Goal: Information Seeking & Learning: Learn about a topic

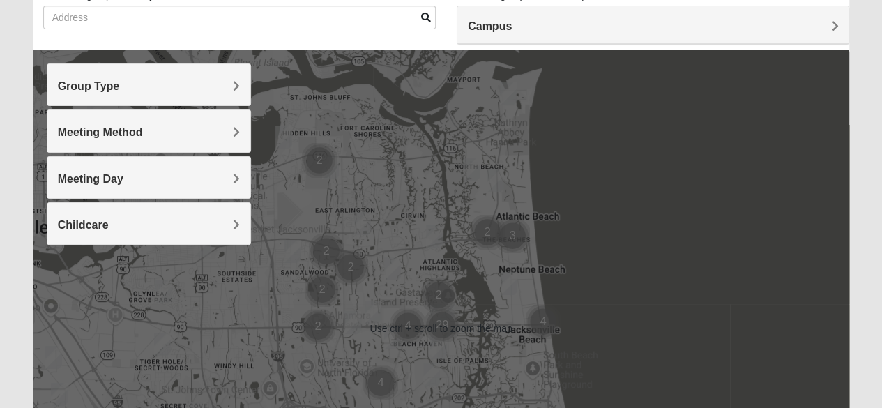
scroll to position [110, 0]
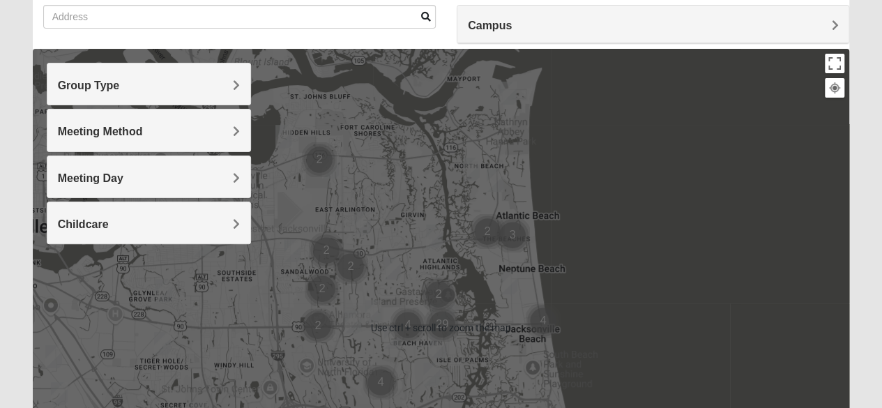
click at [223, 75] on div "Group Type" at bounding box center [148, 83] width 203 height 41
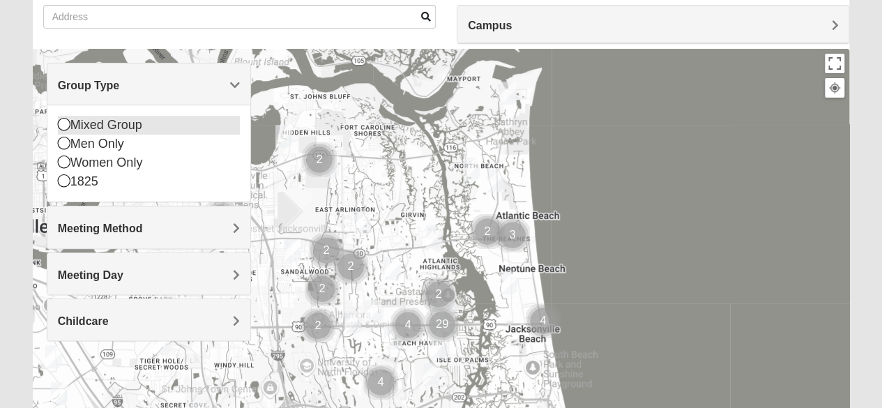
click at [92, 126] on div "Mixed Group" at bounding box center [149, 125] width 182 height 19
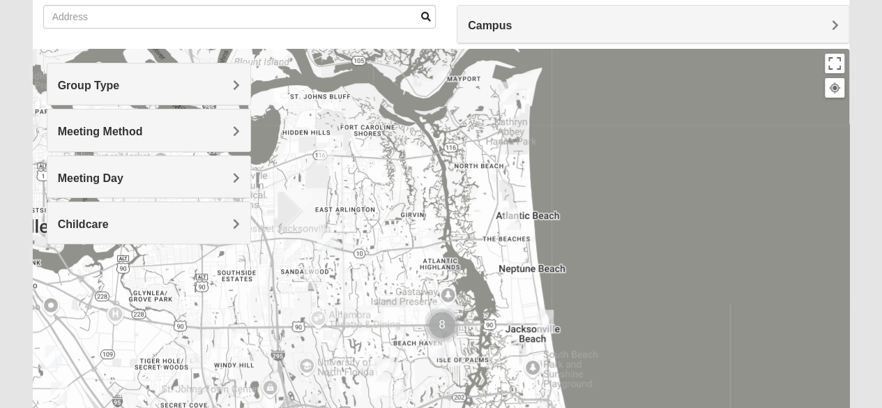
click at [133, 132] on span "Meeting Method" at bounding box center [100, 131] width 85 height 12
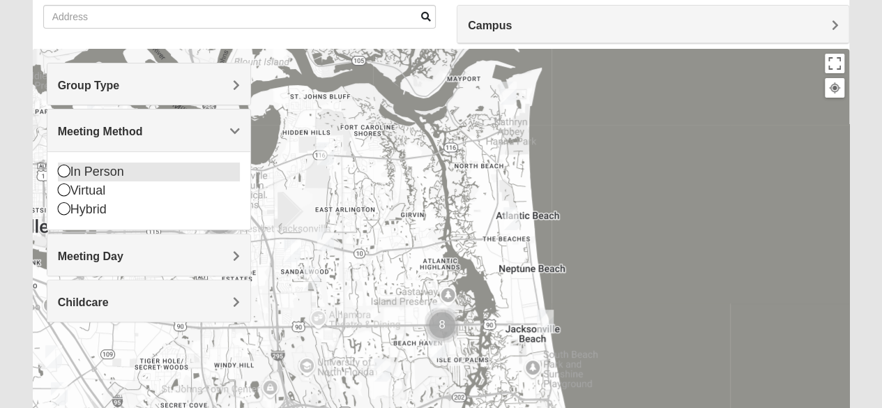
click at [92, 169] on div "In Person" at bounding box center [149, 171] width 182 height 19
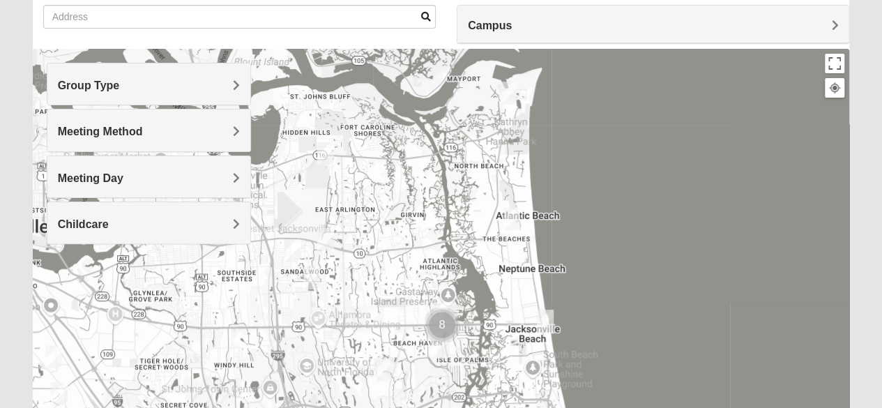
click at [177, 181] on h4 "Meeting Day" at bounding box center [149, 177] width 182 height 13
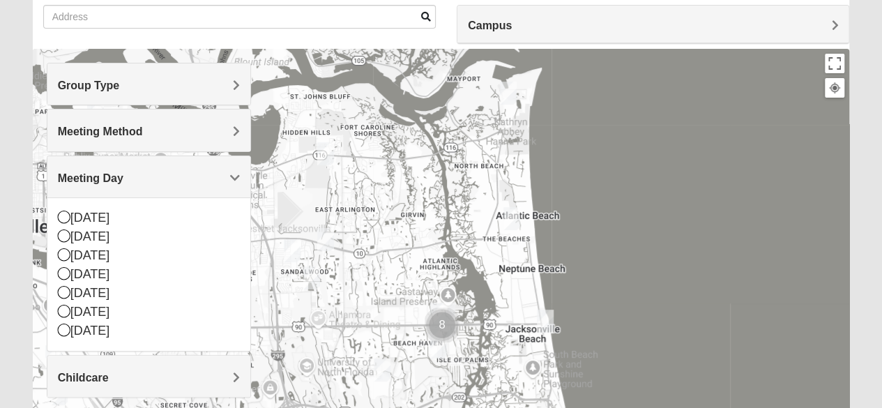
click at [177, 181] on h4 "Meeting Day" at bounding box center [149, 177] width 182 height 13
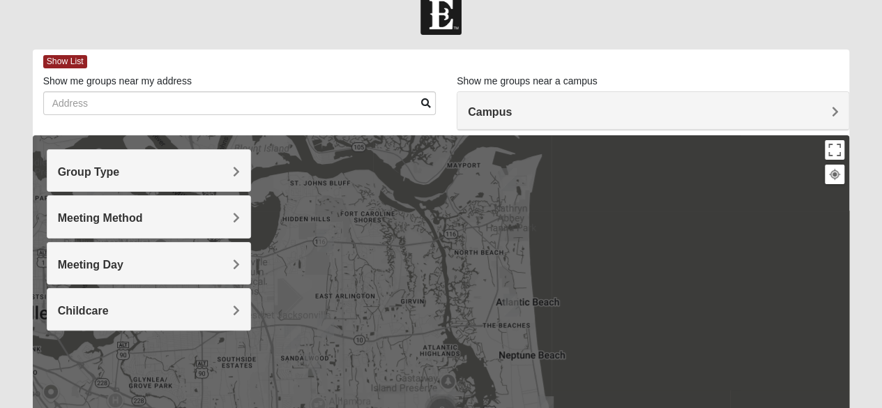
scroll to position [22, 0]
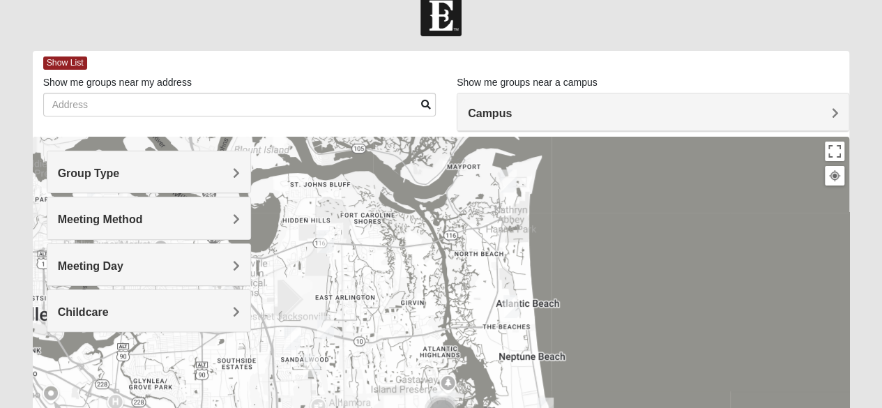
click at [513, 105] on div "Campus" at bounding box center [652, 112] width 391 height 38
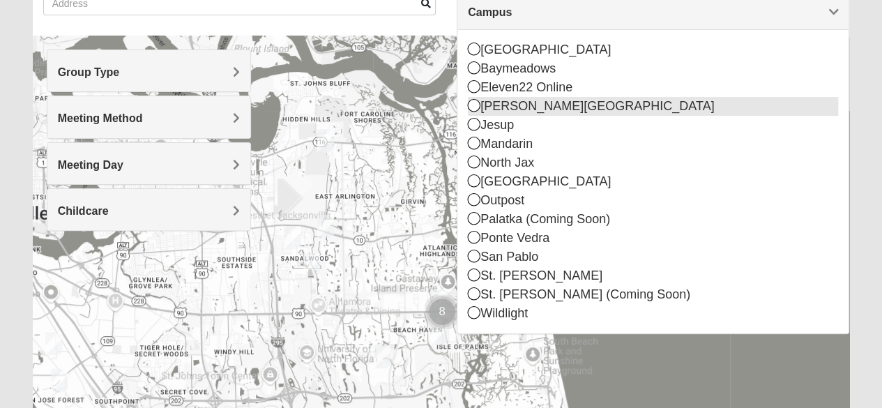
scroll to position [124, 0]
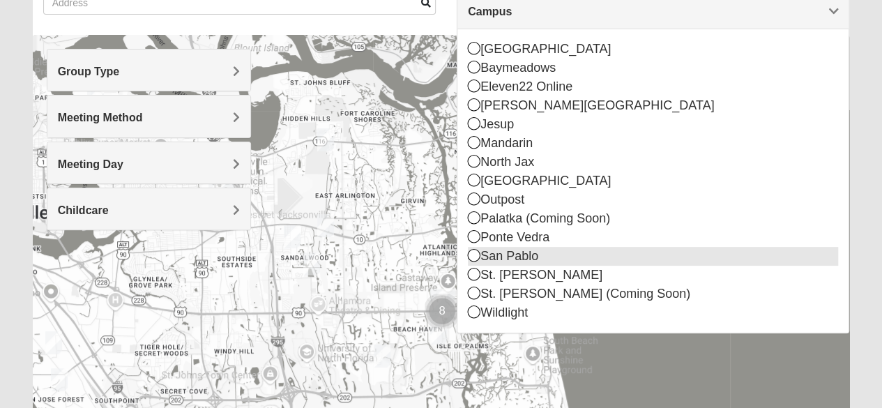
click at [492, 254] on div "San Pablo" at bounding box center [653, 256] width 370 height 19
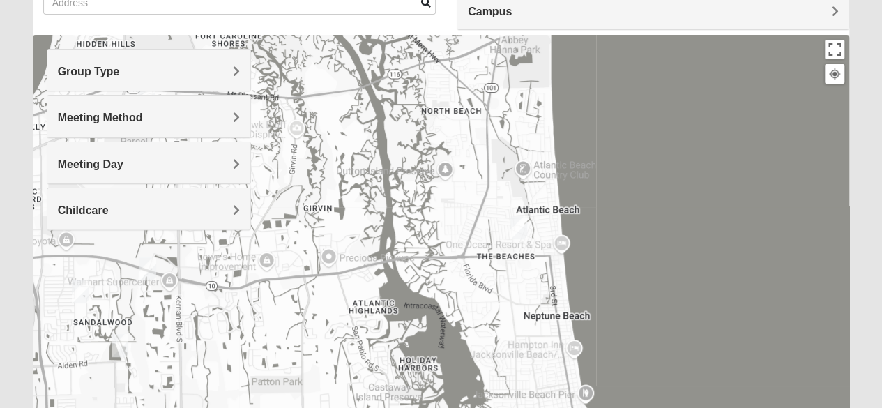
click at [517, 230] on img "Mixed Dennis 32233" at bounding box center [519, 227] width 28 height 34
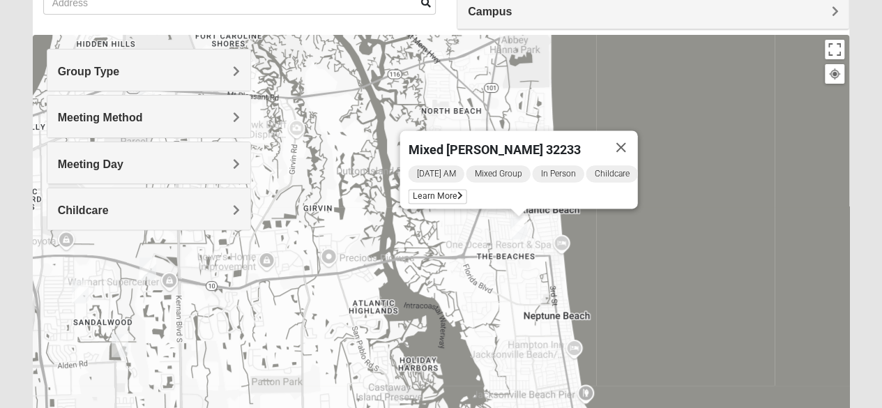
click at [146, 270] on img "Mixed Bell-Higgins 32246" at bounding box center [148, 269] width 28 height 34
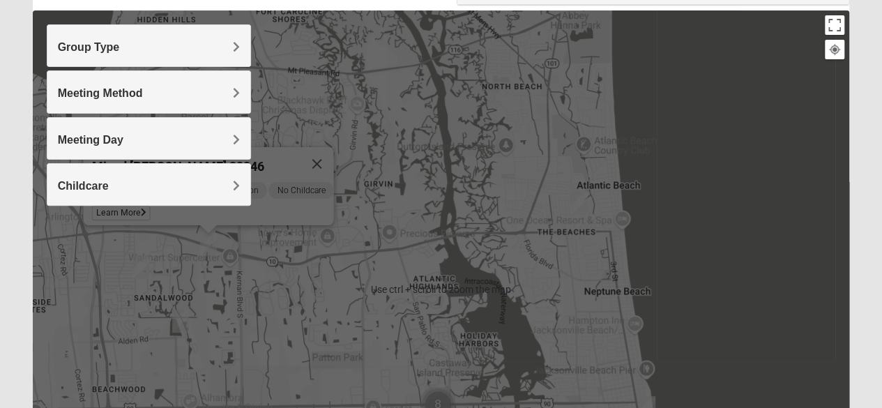
scroll to position [149, 0]
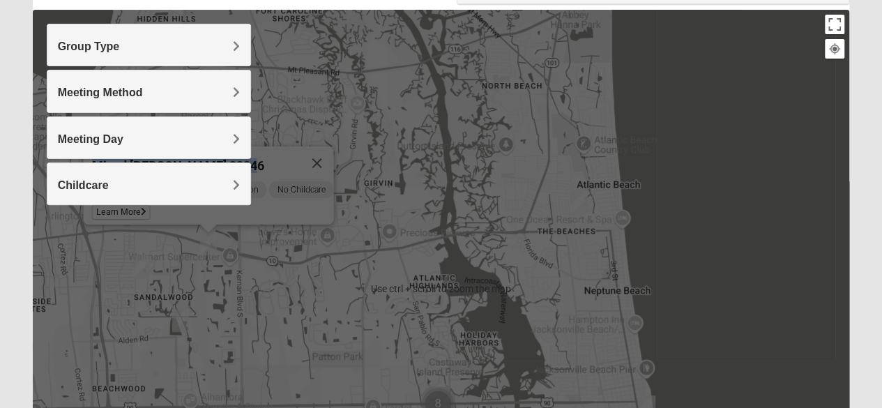
drag, startPoint x: 294, startPoint y: 153, endPoint x: 151, endPoint y: 365, distance: 255.4
click at [151, 365] on div "Mixed [PERSON_NAME] 32246 [DATE] PM Mixed Group In Person No Childcare Learn Mo…" at bounding box center [441, 289] width 817 height 558
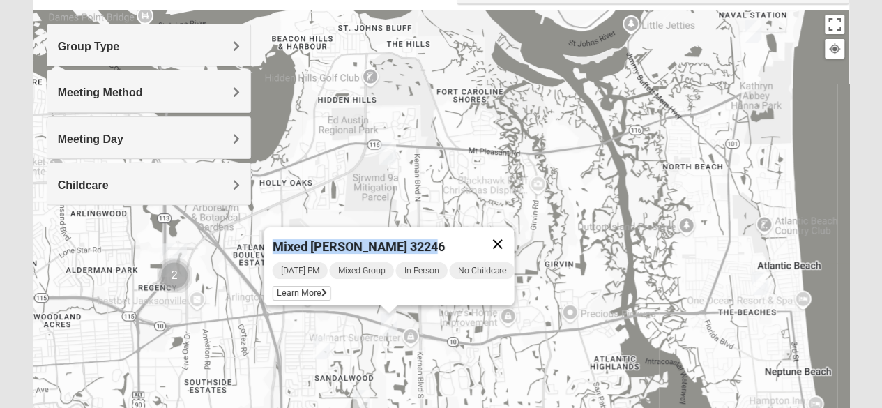
click at [498, 233] on button "Close" at bounding box center [496, 243] width 33 height 33
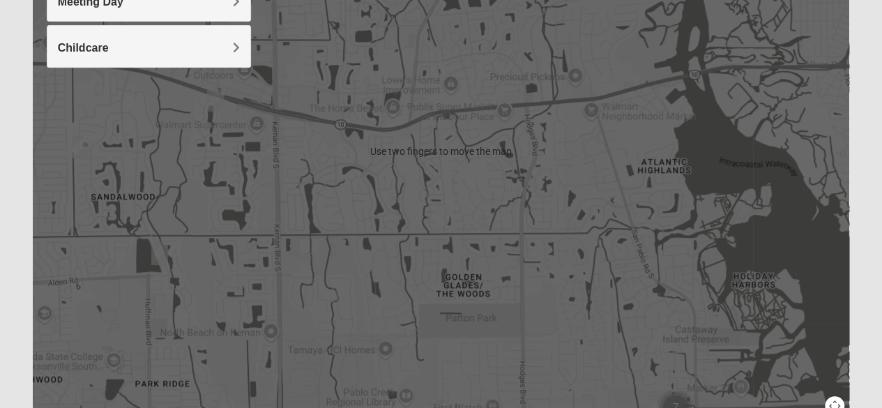
scroll to position [296, 0]
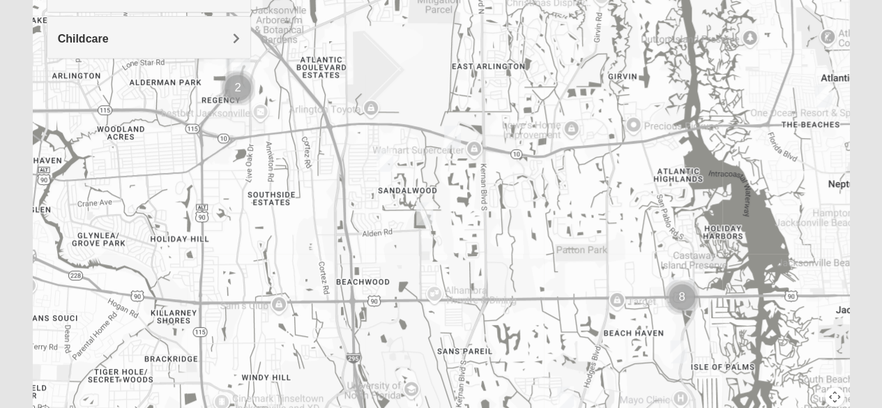
click at [684, 289] on img "Cluster of 8 groups" at bounding box center [682, 297] width 46 height 46
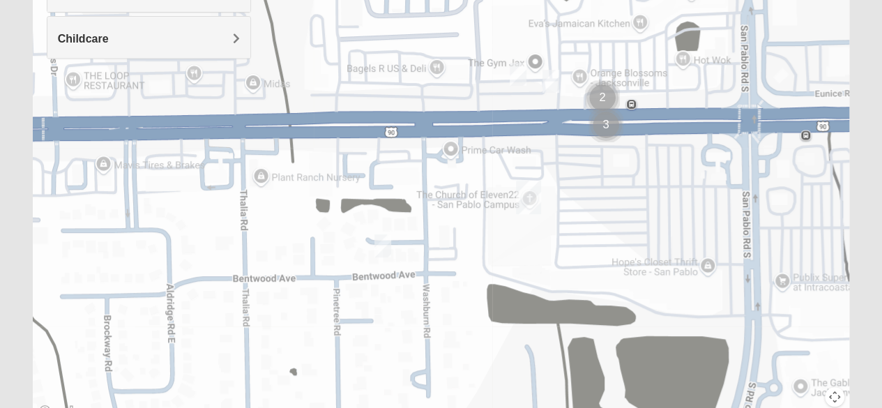
click at [523, 79] on img "On Campus Mixed Smith 32250" at bounding box center [518, 74] width 28 height 34
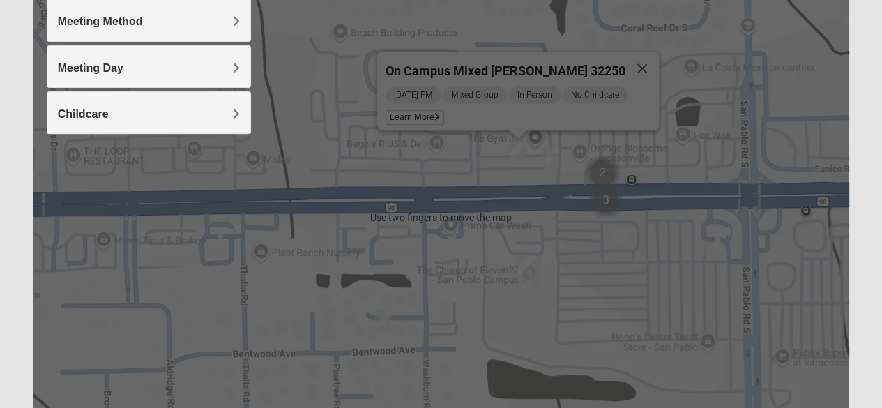
scroll to position [220, 0]
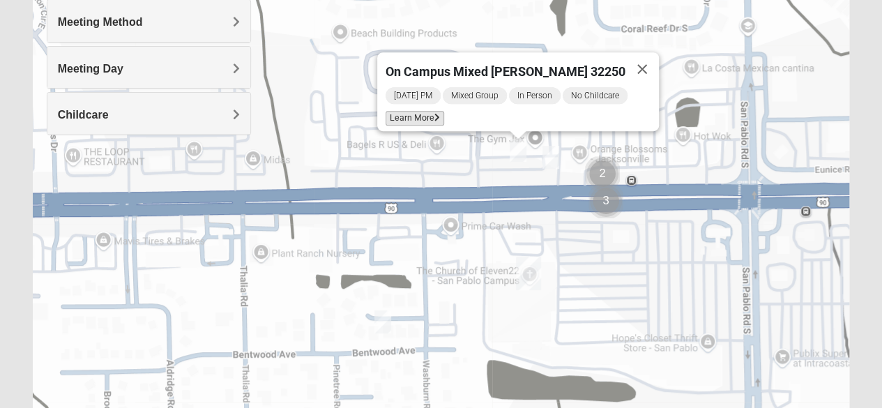
click at [436, 112] on span "Learn More" at bounding box center [414, 118] width 59 height 15
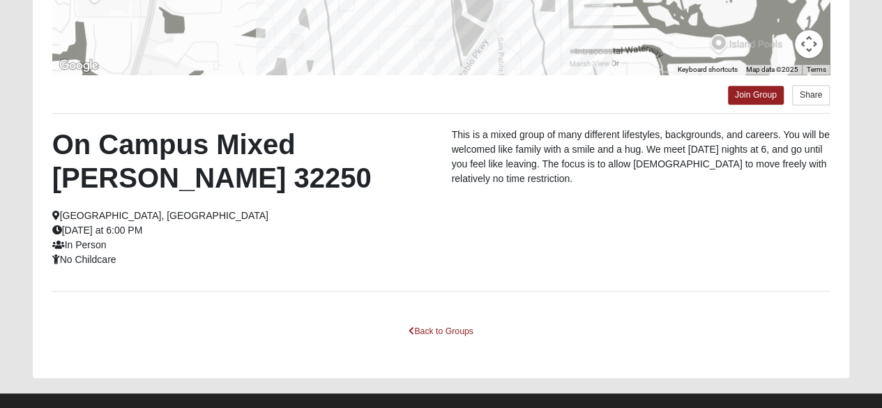
scroll to position [375, 0]
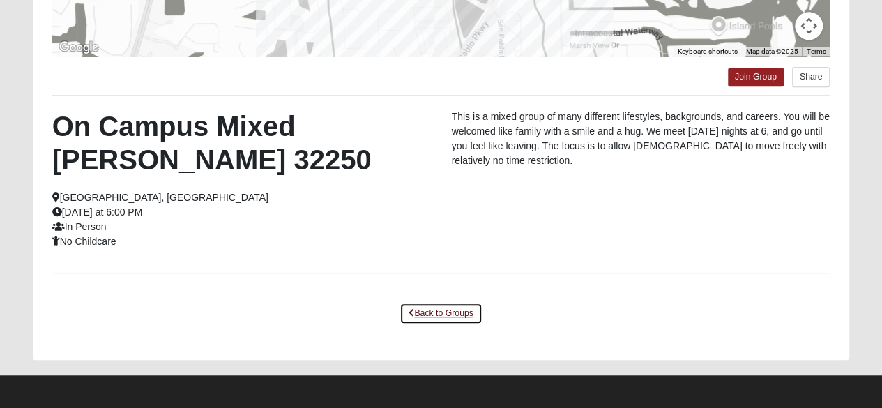
click at [452, 314] on link "Back to Groups" at bounding box center [440, 313] width 82 height 22
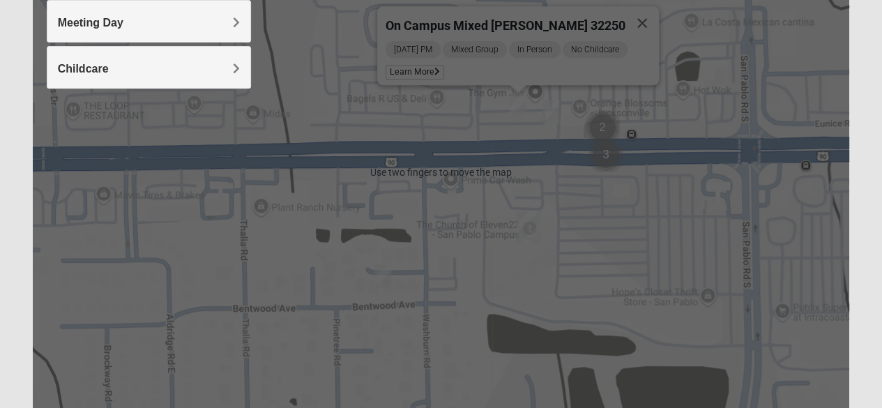
scroll to position [192, 0]
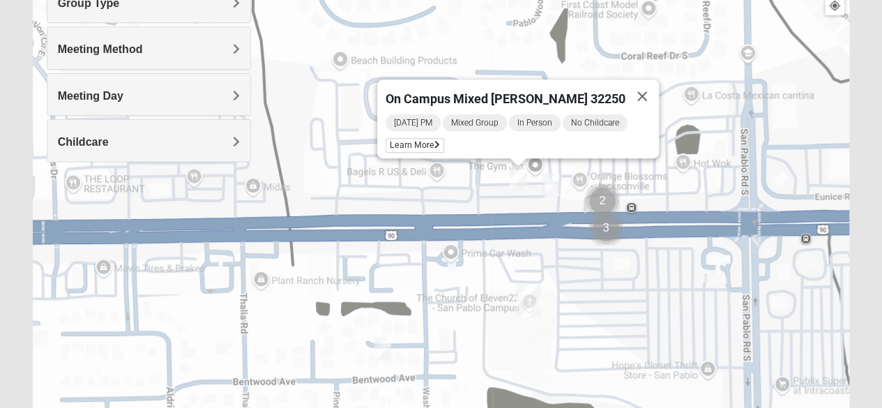
click at [551, 185] on img "On Campus Mixed Salas 32250" at bounding box center [551, 184] width 28 height 34
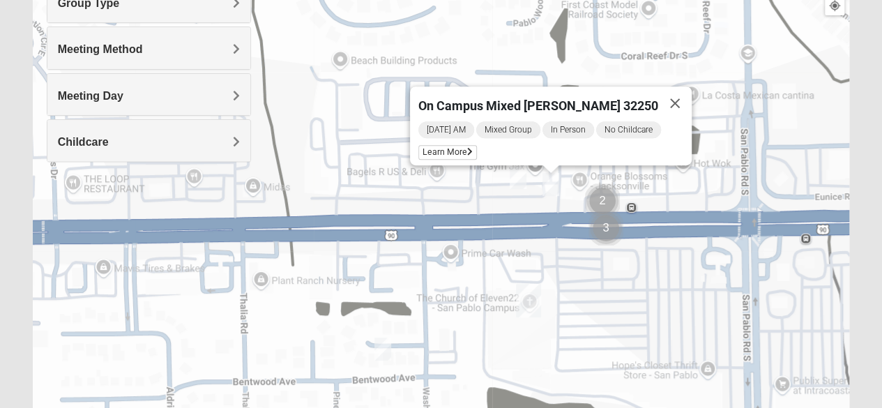
click at [378, 344] on img "Mixed Ollier 32250" at bounding box center [383, 349] width 28 height 34
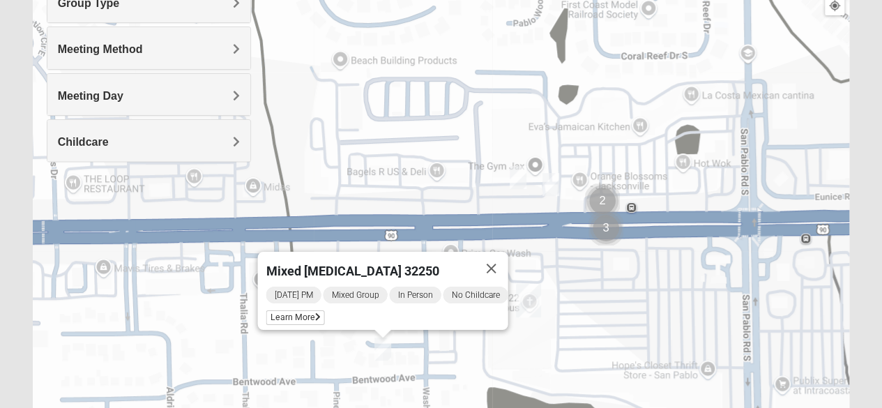
click at [505, 262] on button "Close" at bounding box center [490, 268] width 33 height 33
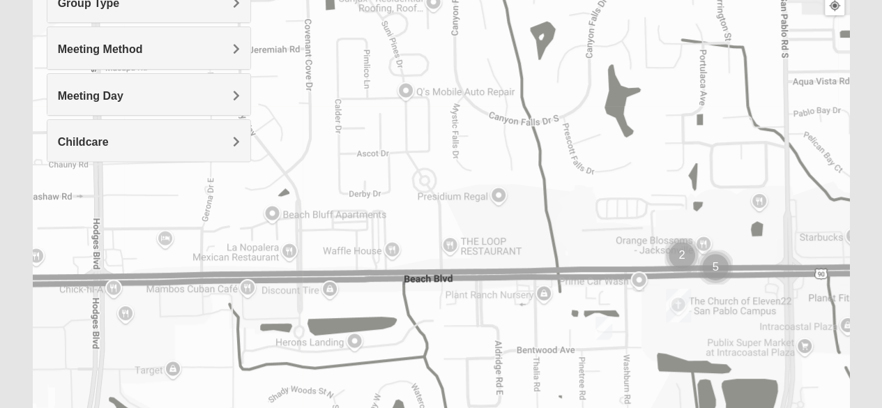
click at [93, 90] on span "Meeting Day" at bounding box center [91, 96] width 66 height 12
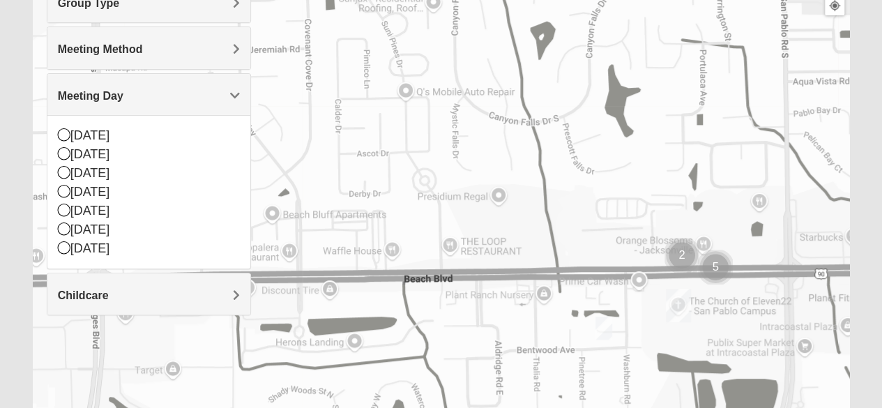
click at [93, 90] on span "Meeting Day" at bounding box center [91, 96] width 66 height 12
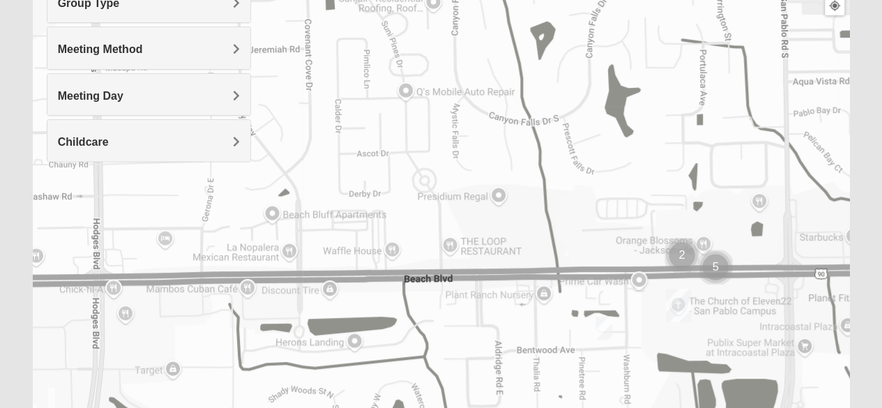
click at [125, 41] on div "Meeting Method" at bounding box center [148, 47] width 203 height 41
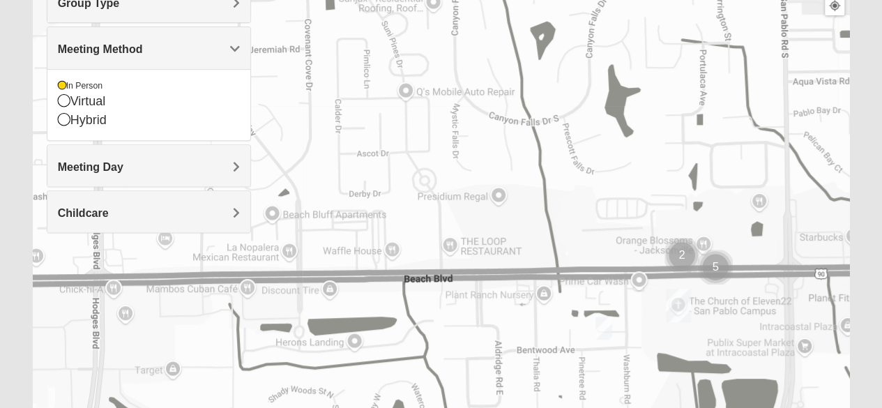
click at [125, 41] on div "Meeting Method" at bounding box center [148, 47] width 203 height 41
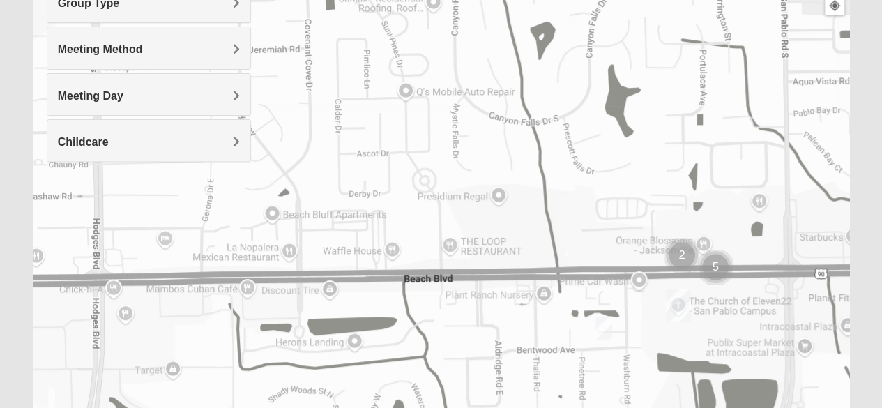
click at [108, 135] on h4 "Childcare" at bounding box center [149, 141] width 182 height 13
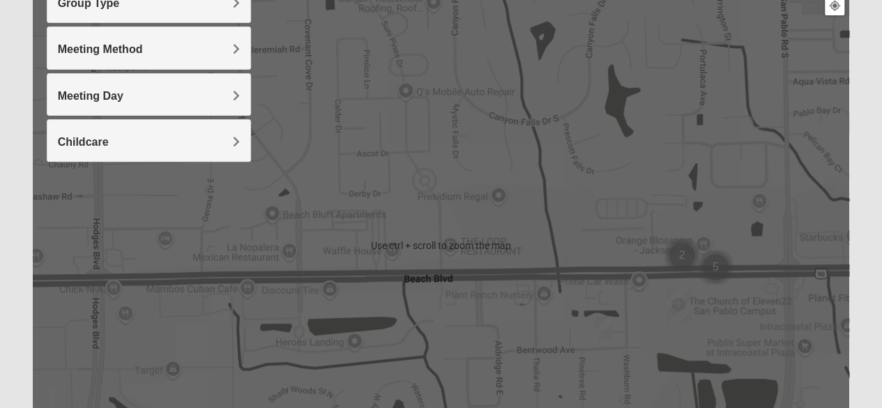
click at [151, 136] on h4 "Childcare" at bounding box center [149, 141] width 182 height 13
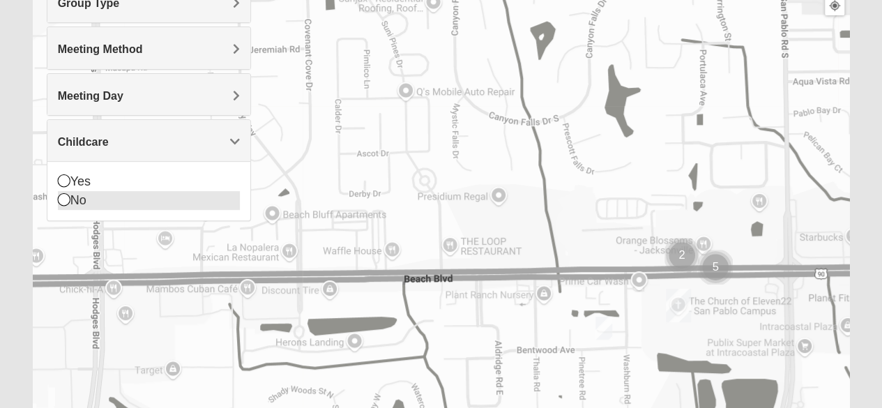
click at [78, 203] on div "No" at bounding box center [149, 200] width 182 height 19
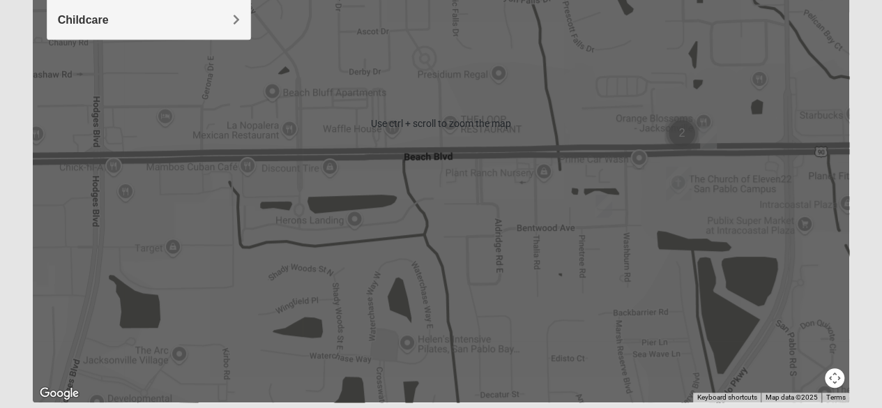
scroll to position [360, 0]
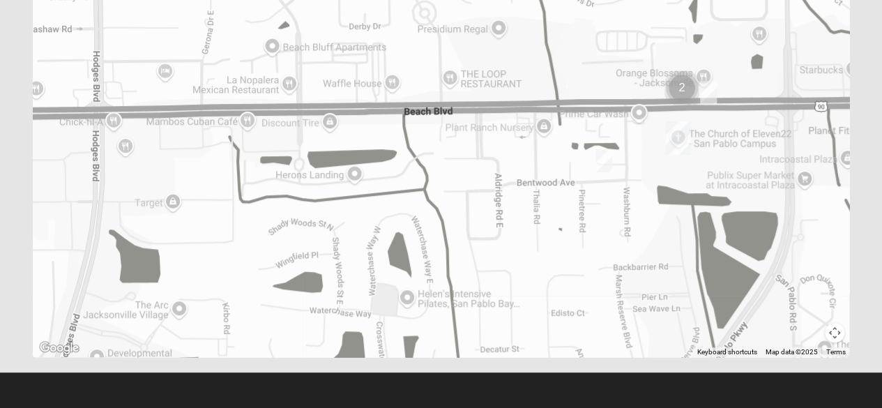
drag, startPoint x: 880, startPoint y: 128, endPoint x: 873, endPoint y: 21, distance: 107.6
click at [873, 21] on form "Log In Find A Group Error Show List Loading Groups" at bounding box center [441, 33] width 882 height 750
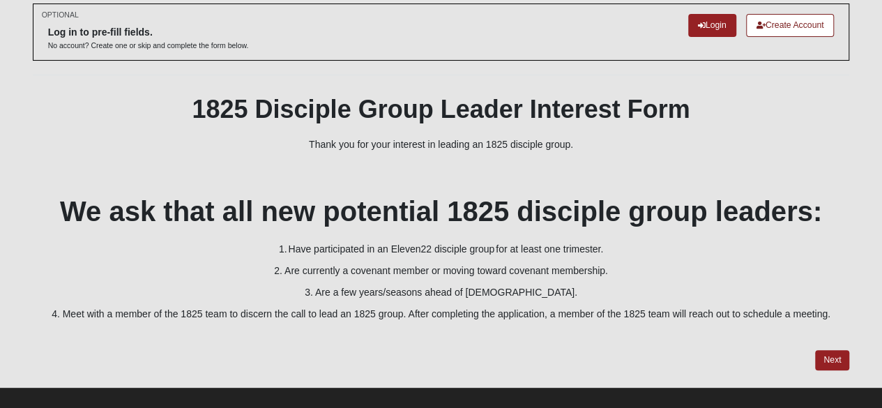
scroll to position [70, 0]
